Goal: Transaction & Acquisition: Purchase product/service

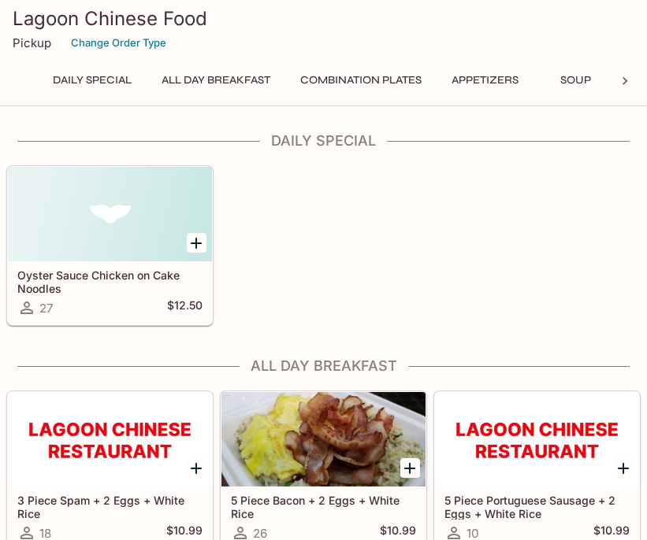
click at [372, 81] on button "Combination Plates" at bounding box center [360, 80] width 139 height 22
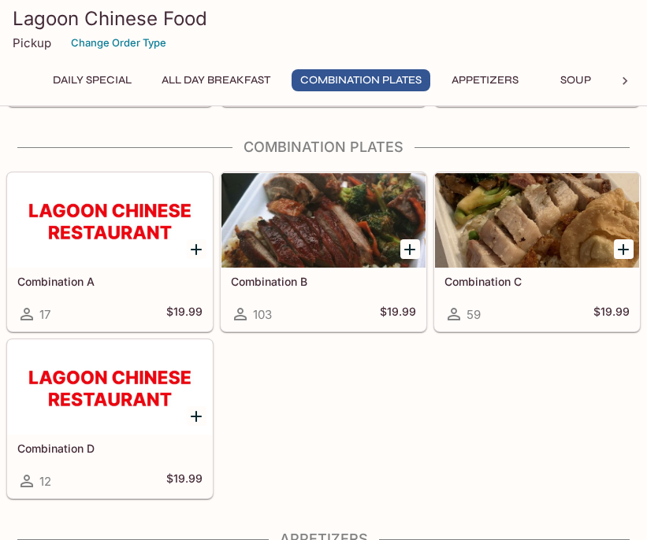
scroll to position [449, 0]
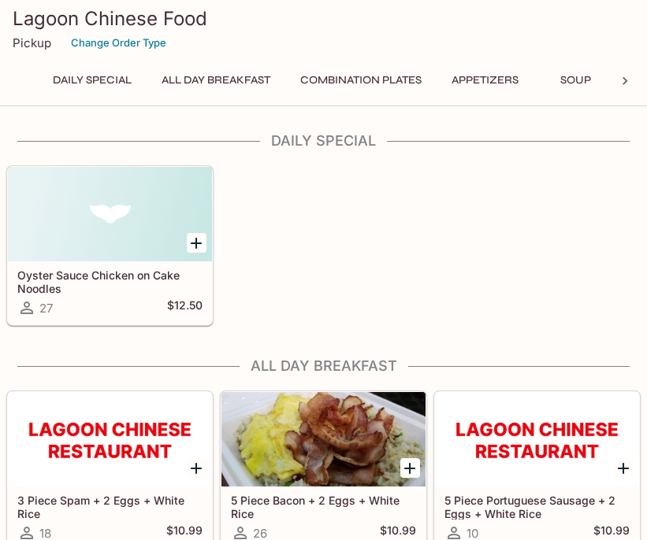
click at [106, 84] on button "Daily Special" at bounding box center [92, 80] width 96 height 22
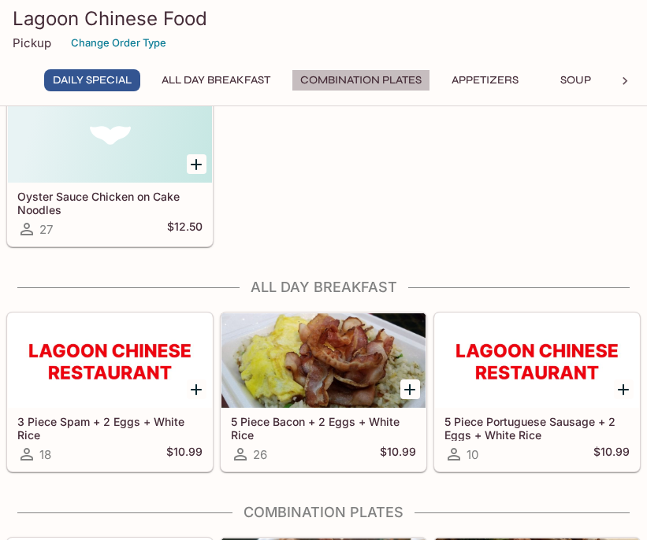
click at [386, 80] on button "Combination Plates" at bounding box center [360, 80] width 139 height 22
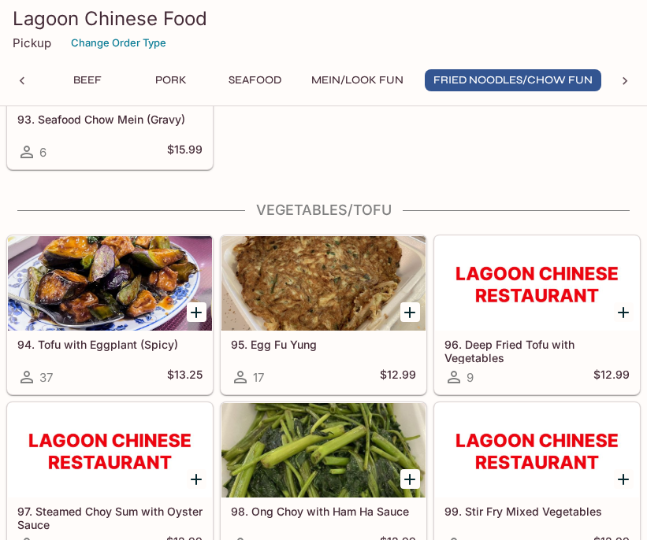
scroll to position [0, 0]
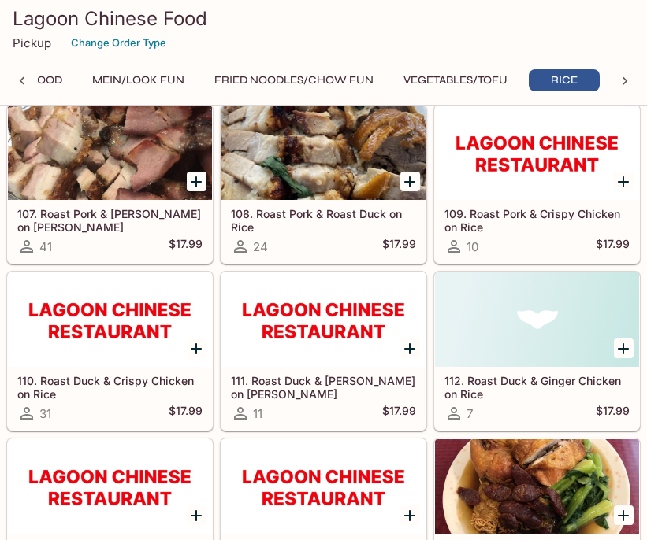
click at [623, 78] on icon at bounding box center [624, 81] width 5 height 8
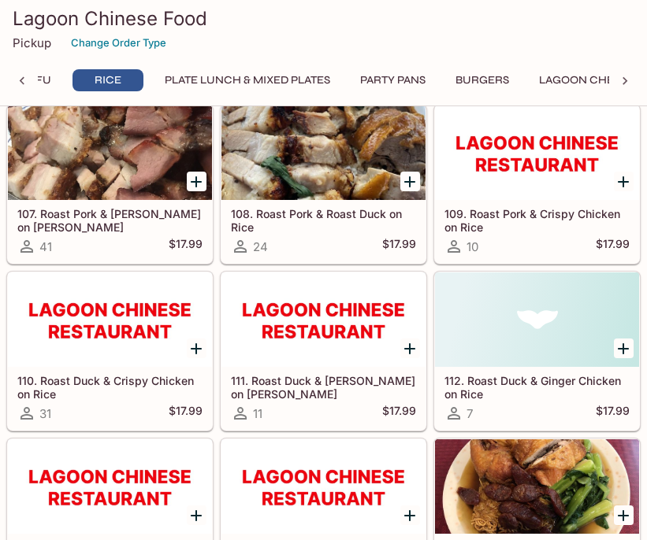
scroll to position [0, 1389]
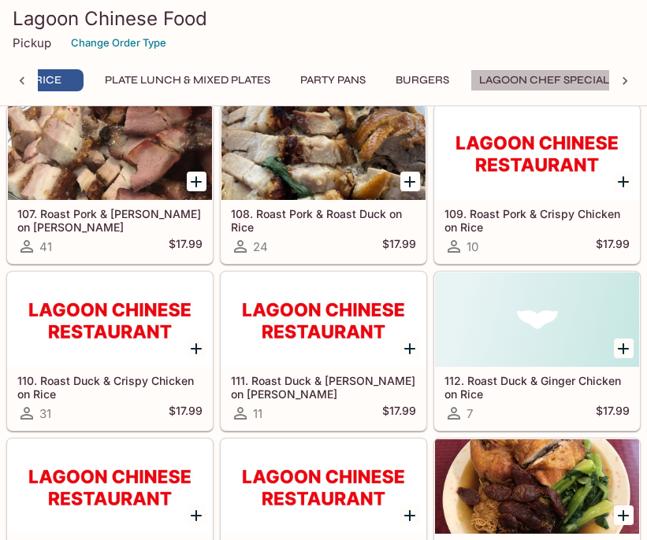
click at [547, 78] on button "Lagoon Chef Specials" at bounding box center [547, 80] width 154 height 22
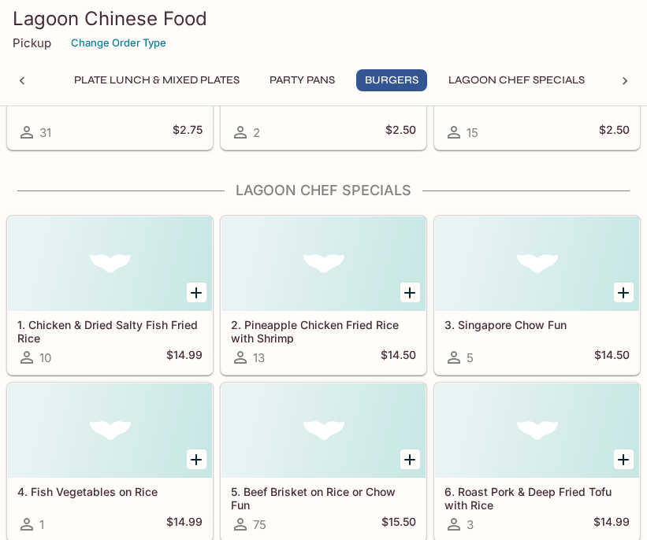
scroll to position [10950, 0]
